Goal: Find specific page/section: Find specific page/section

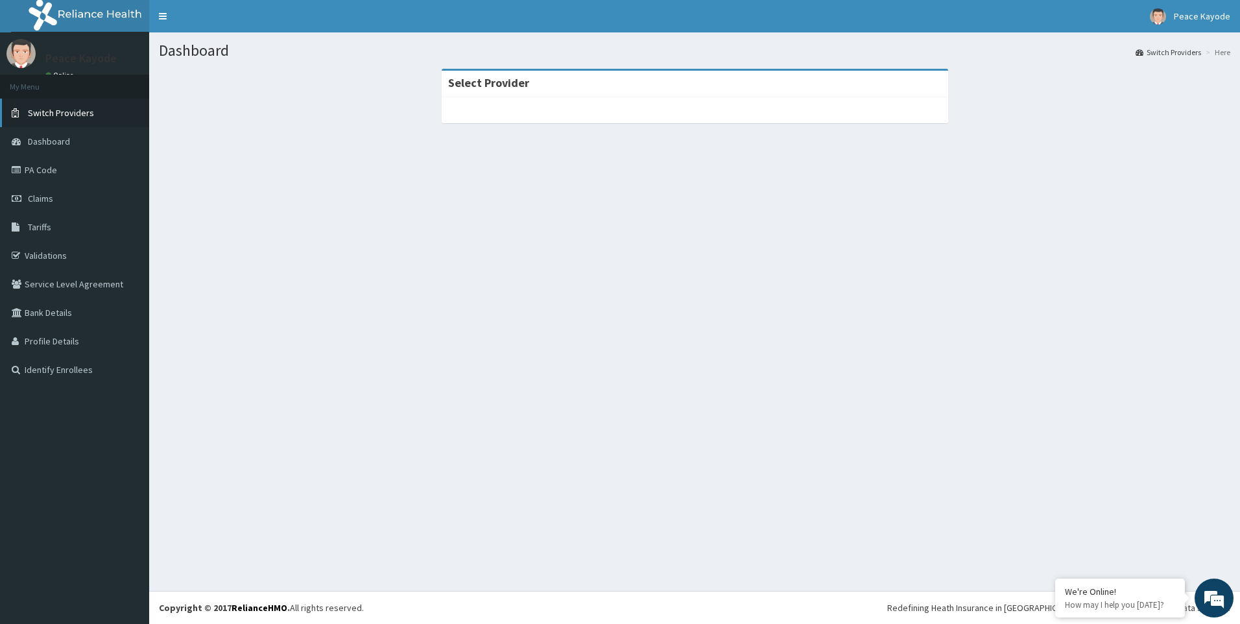
click at [92, 110] on link "Switch Providers" at bounding box center [74, 113] width 149 height 29
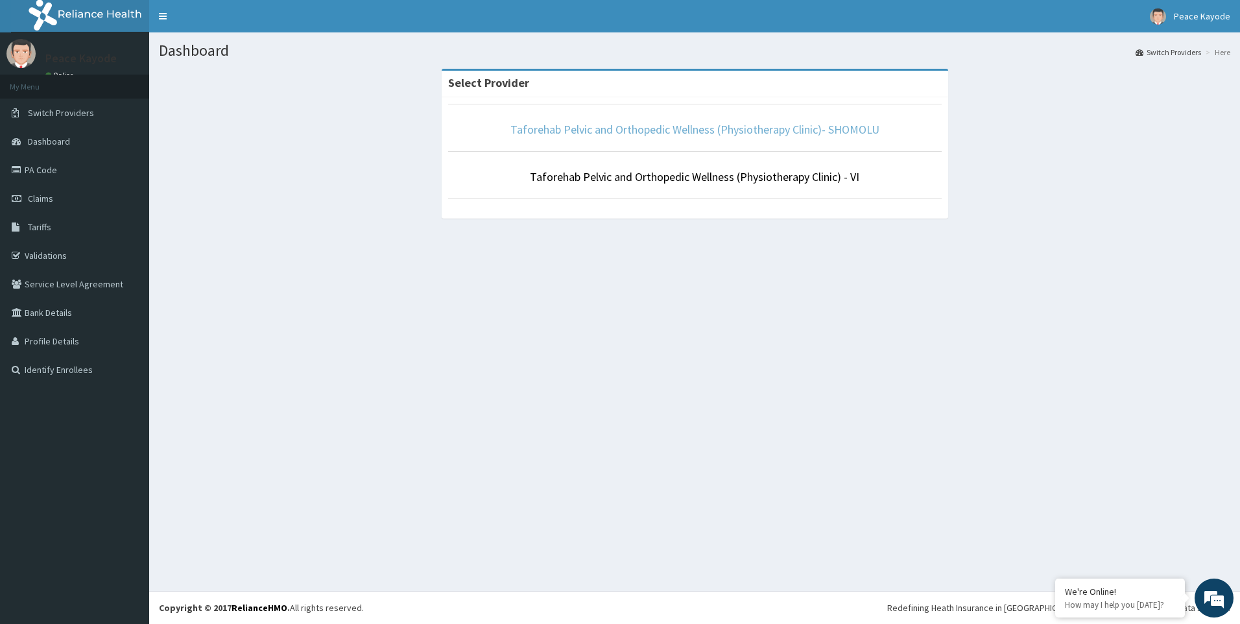
click at [688, 129] on link "Taforehab Pelvic and Orthopedic Wellness (Physiotherapy Clinic)- SHOMOLU" at bounding box center [694, 129] width 369 height 15
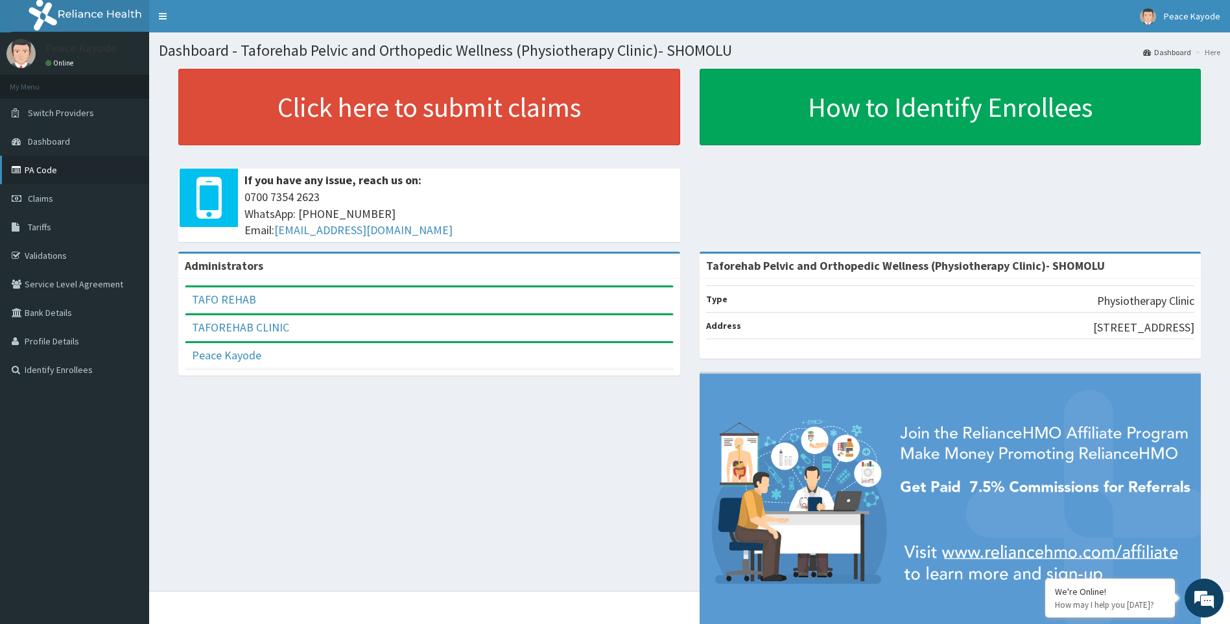
click at [57, 173] on link "PA Code" at bounding box center [74, 170] width 149 height 29
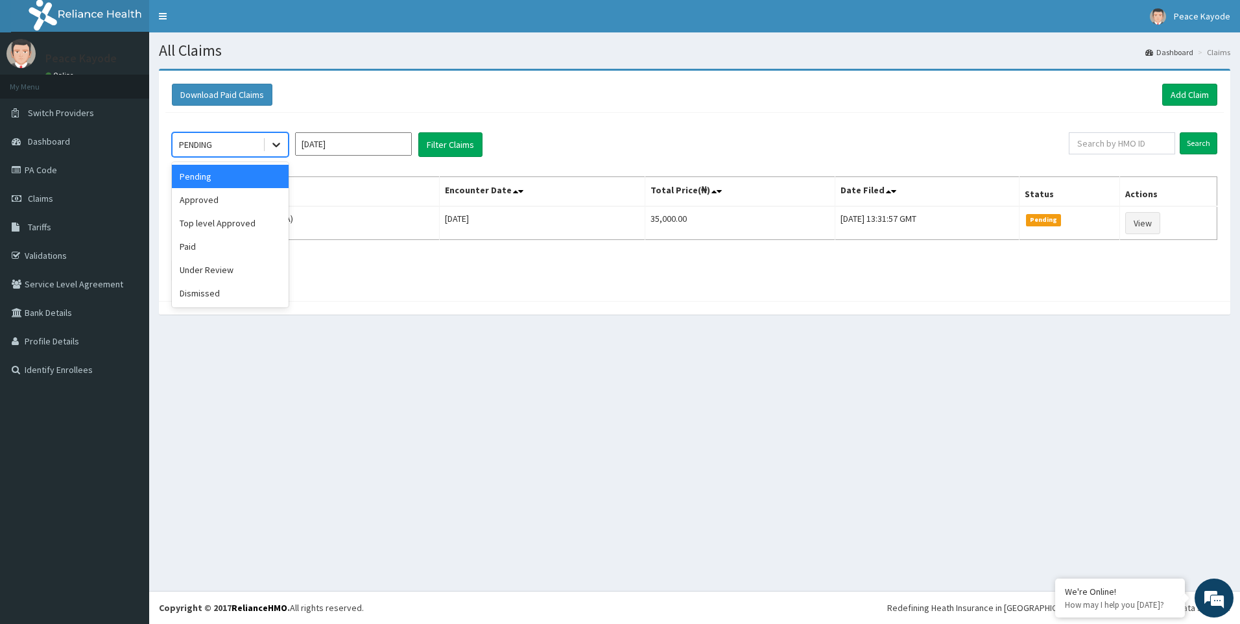
click at [277, 144] on icon at bounding box center [276, 144] width 13 height 13
click at [224, 244] on div "Paid" at bounding box center [230, 246] width 117 height 23
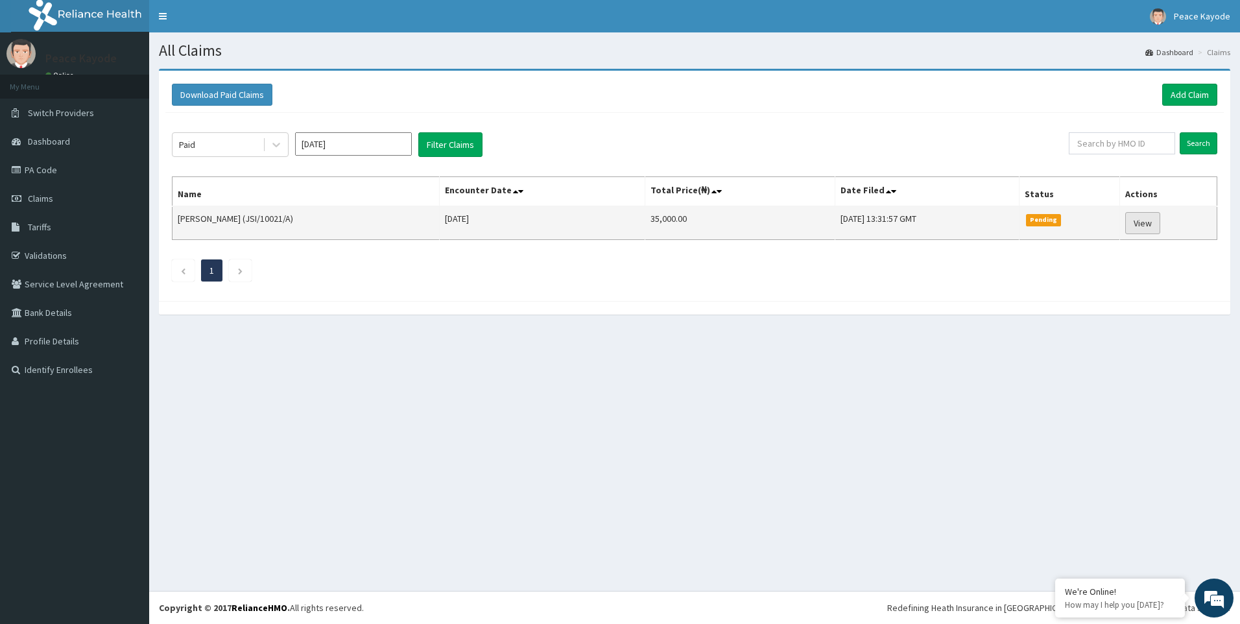
click at [1144, 222] on link "View" at bounding box center [1142, 223] width 35 height 22
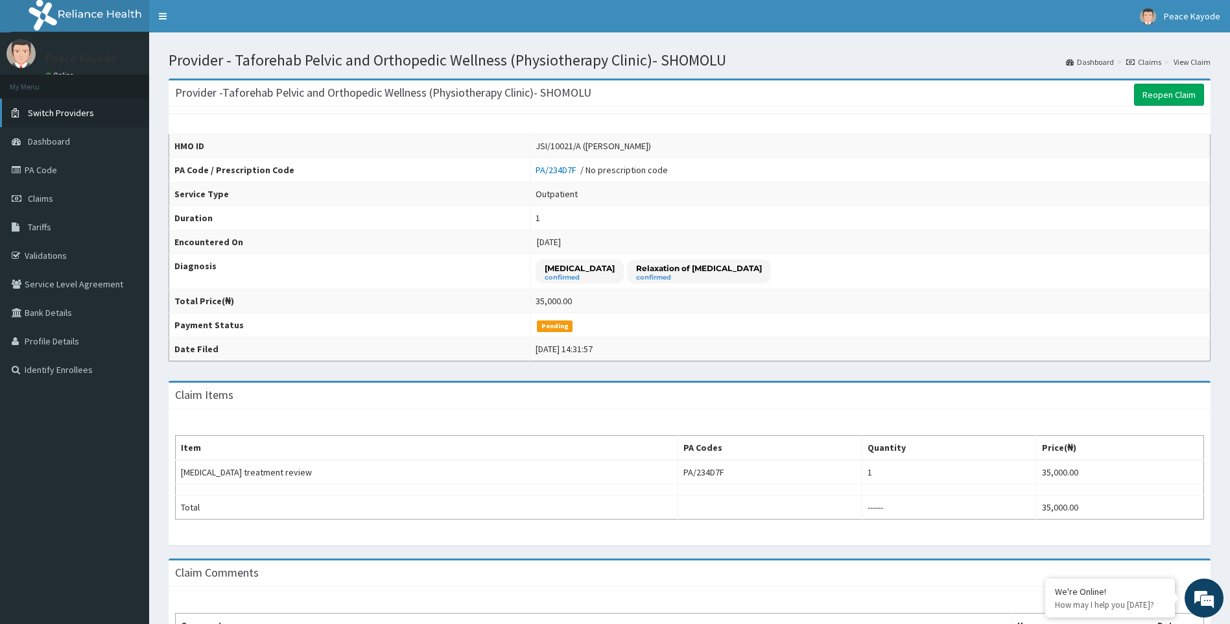
click at [26, 112] on link "Switch Providers" at bounding box center [74, 113] width 149 height 29
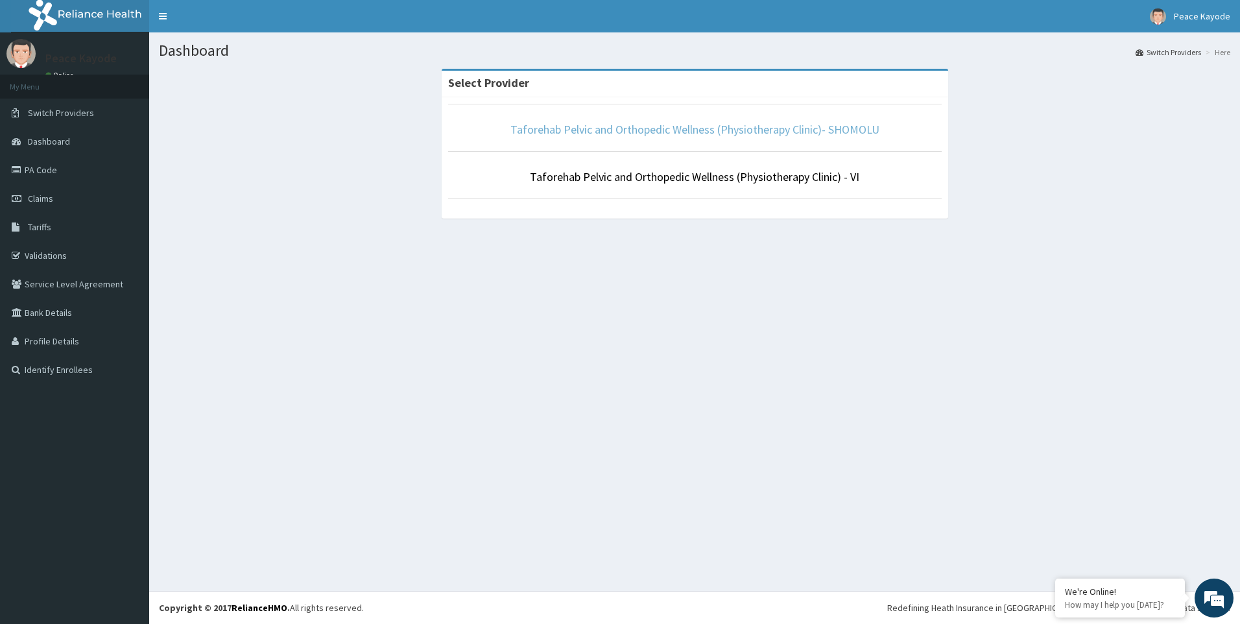
click at [685, 131] on link "Taforehab Pelvic and Orthopedic Wellness (Physiotherapy Clinic)- SHOMOLU" at bounding box center [694, 129] width 369 height 15
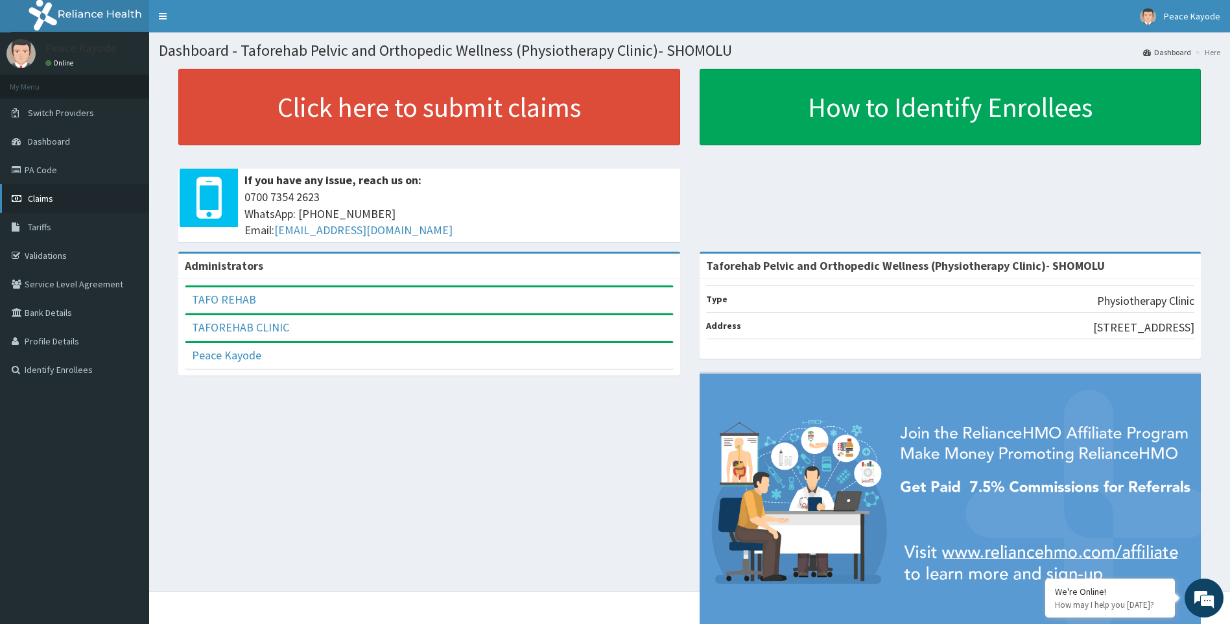
click at [72, 205] on link "Claims" at bounding box center [74, 198] width 149 height 29
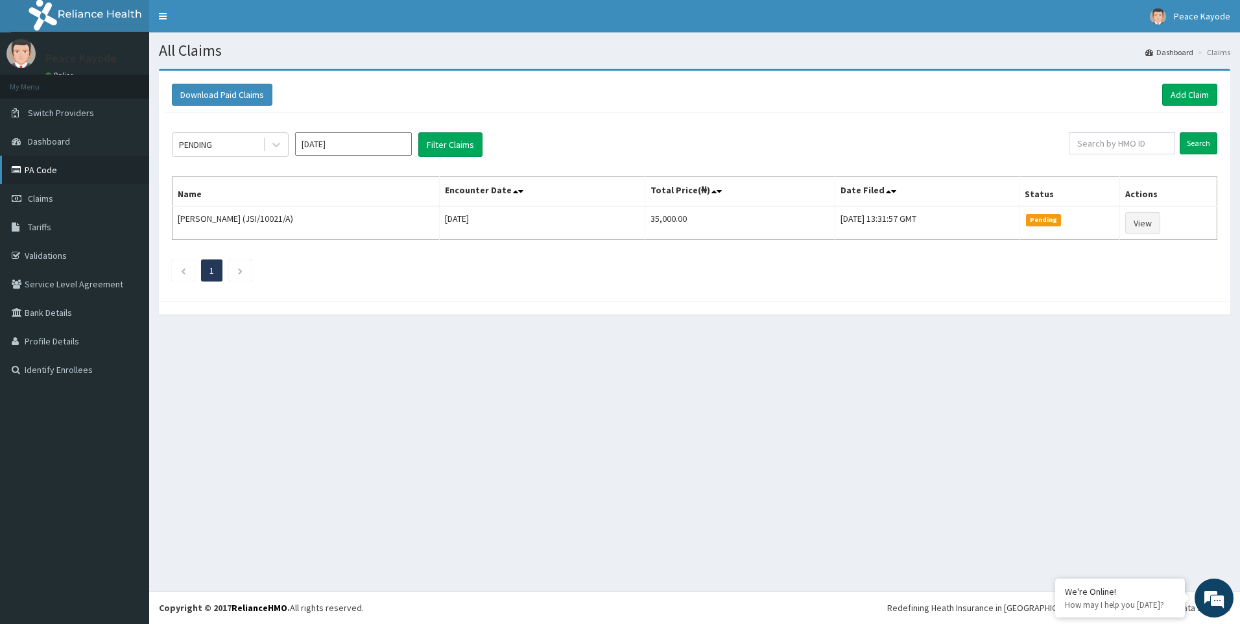
click at [48, 173] on link "PA Code" at bounding box center [74, 170] width 149 height 29
